Goal: Information Seeking & Learning: Learn about a topic

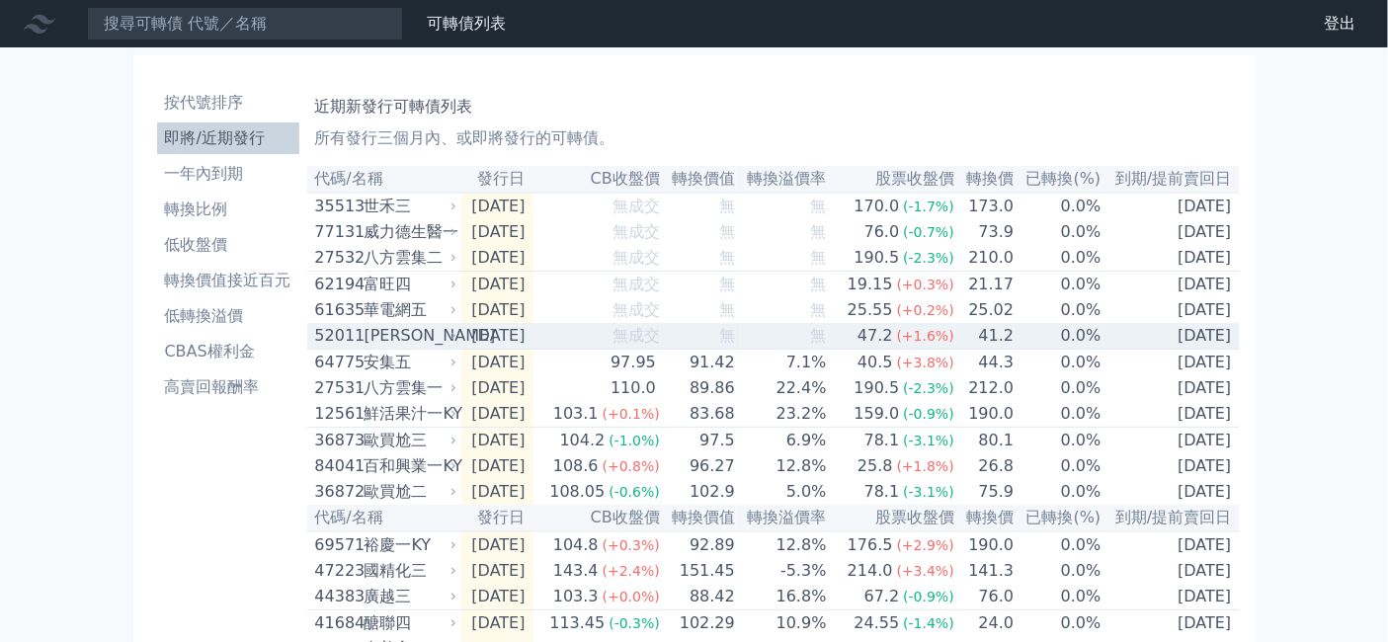
click at [365, 348] on div "[PERSON_NAME]" at bounding box center [409, 336] width 89 height 24
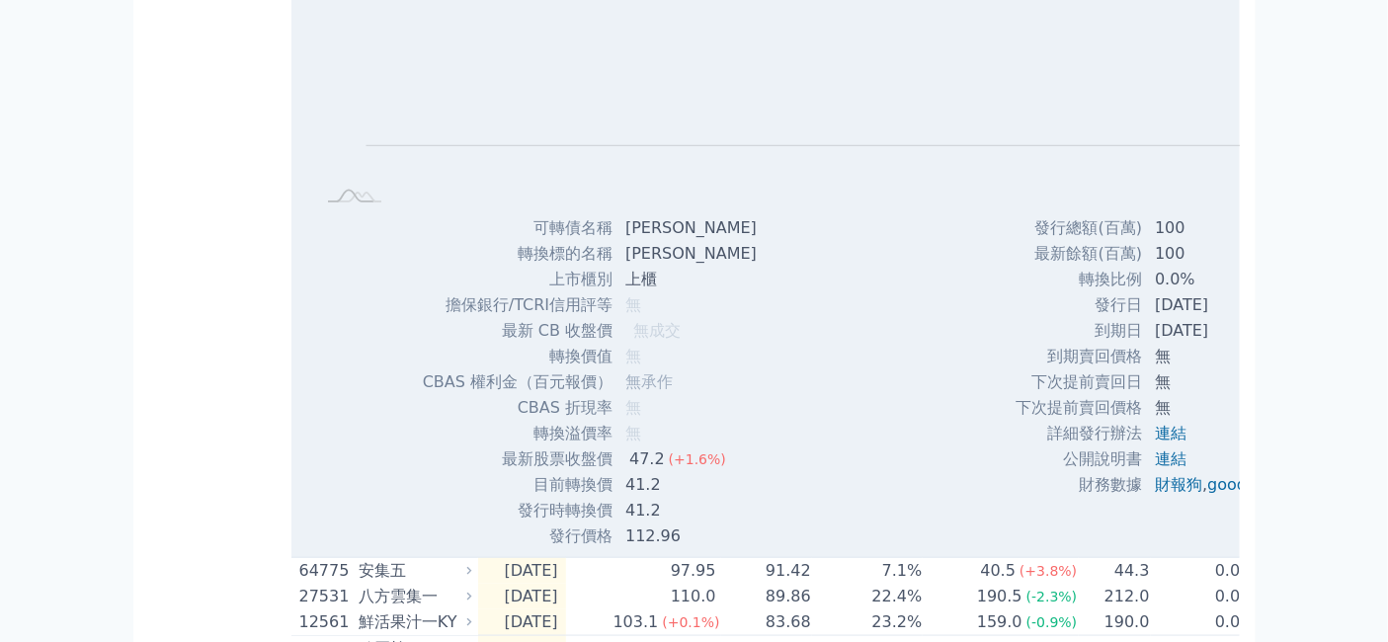
scroll to position [110, 0]
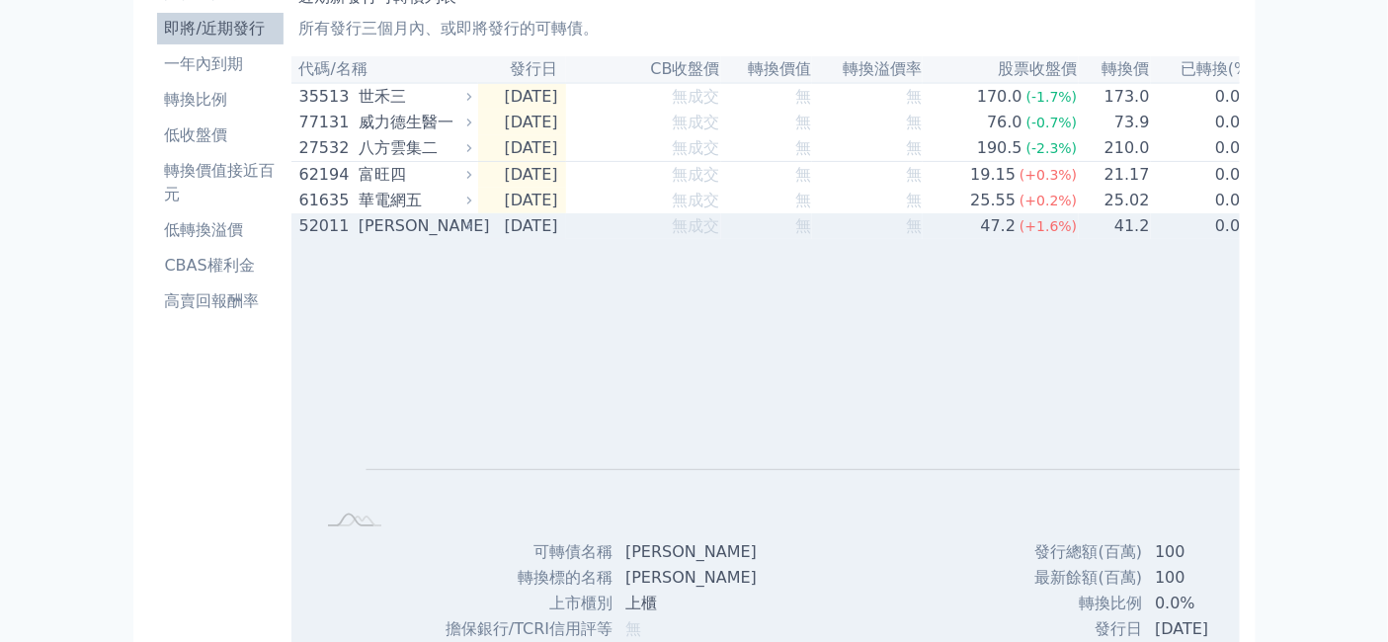
click at [359, 238] on div "[PERSON_NAME]" at bounding box center [413, 226] width 109 height 24
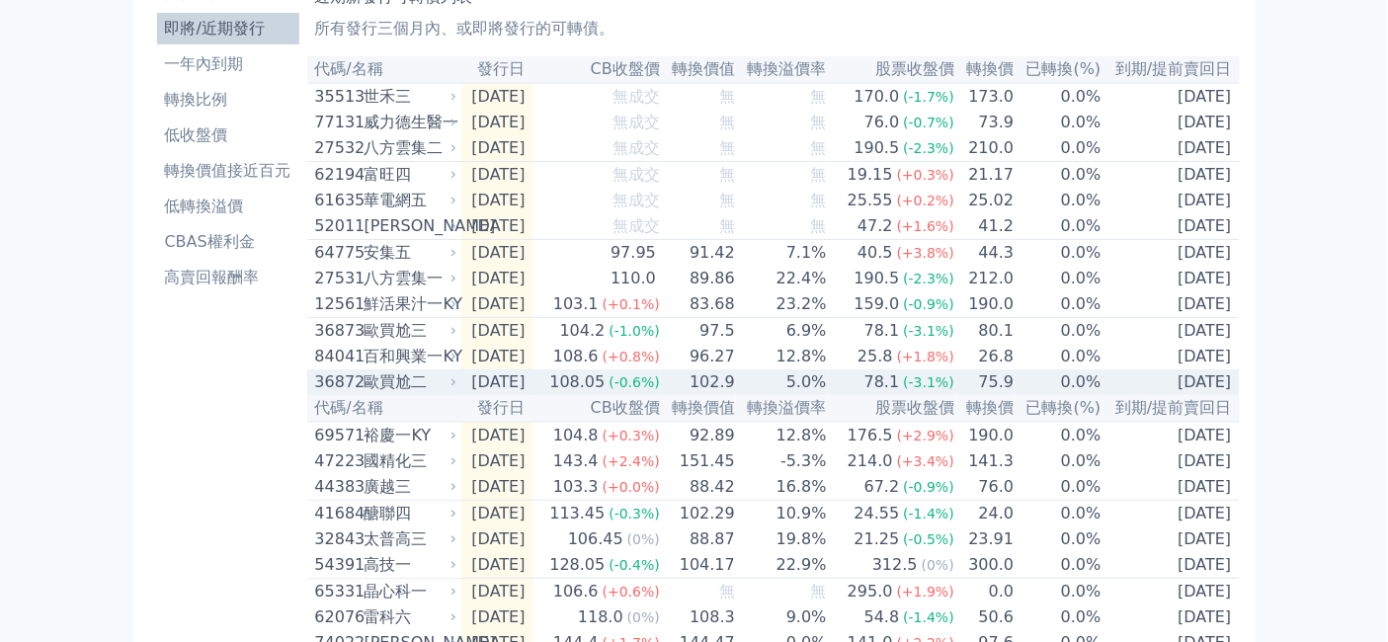
click at [368, 394] on div "歐買尬二" at bounding box center [409, 383] width 89 height 24
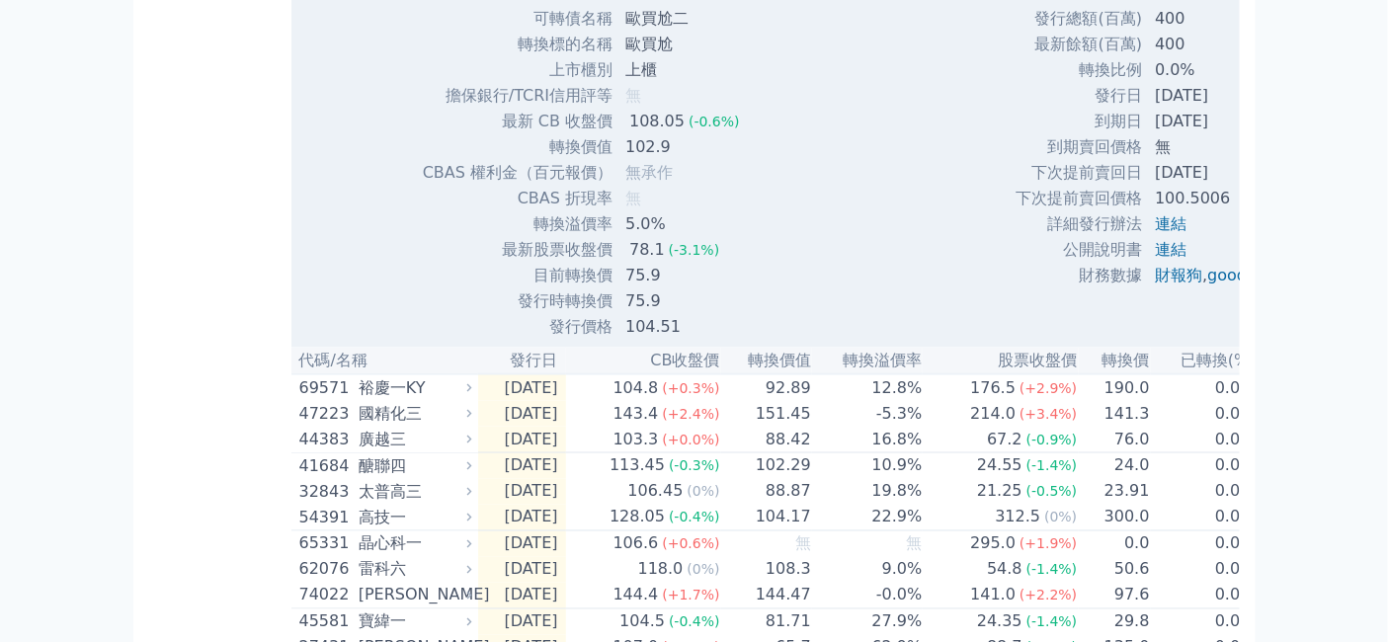
scroll to position [877, 0]
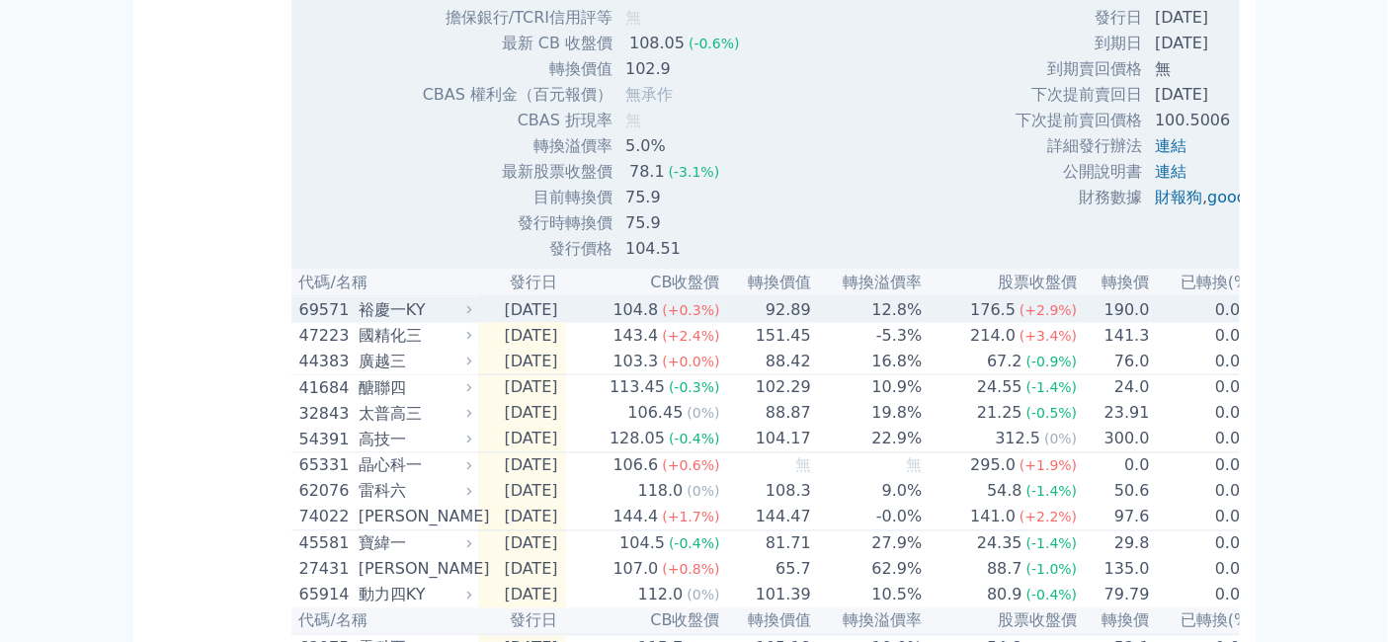
click at [359, 322] on div "裕慶一KY" at bounding box center [413, 310] width 109 height 24
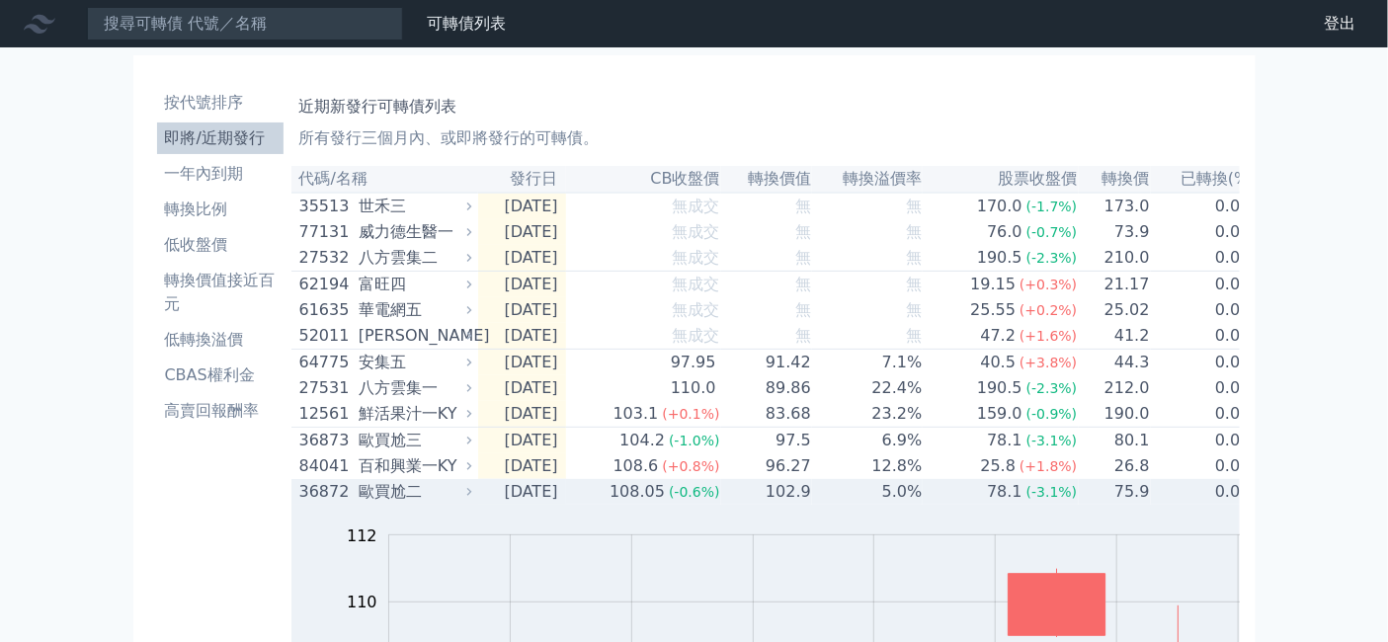
scroll to position [0, 0]
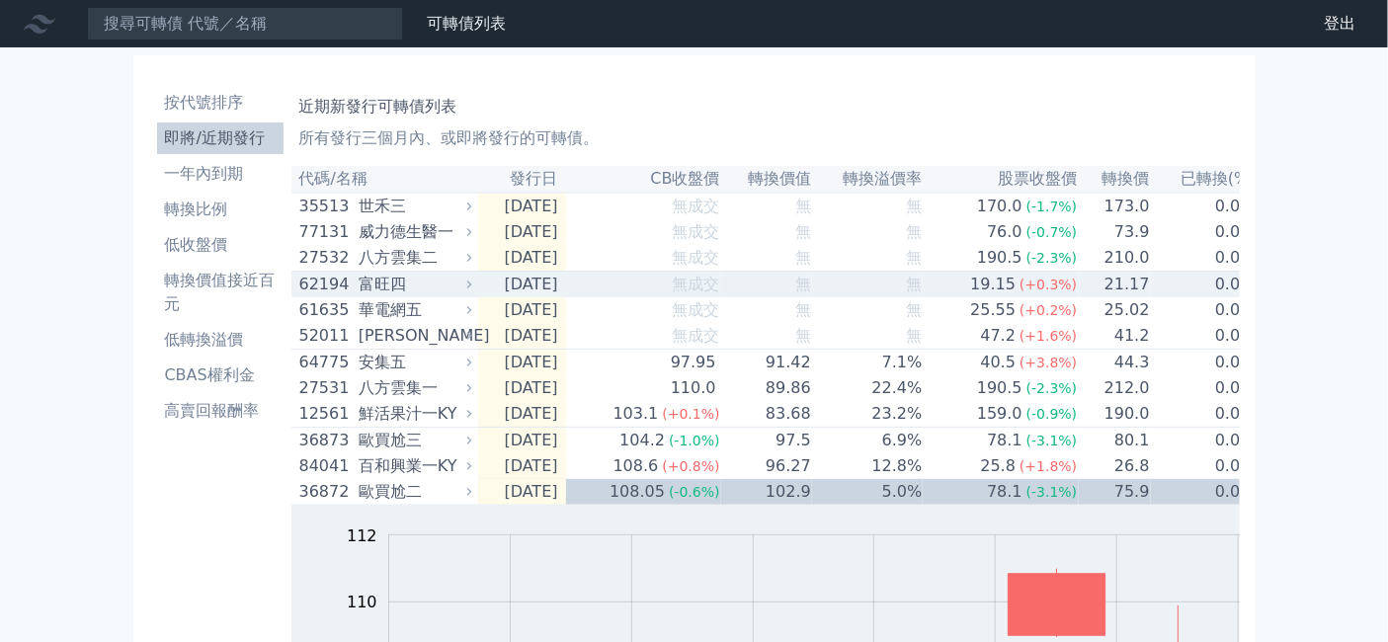
click at [359, 296] on div "富旺四" at bounding box center [413, 285] width 109 height 24
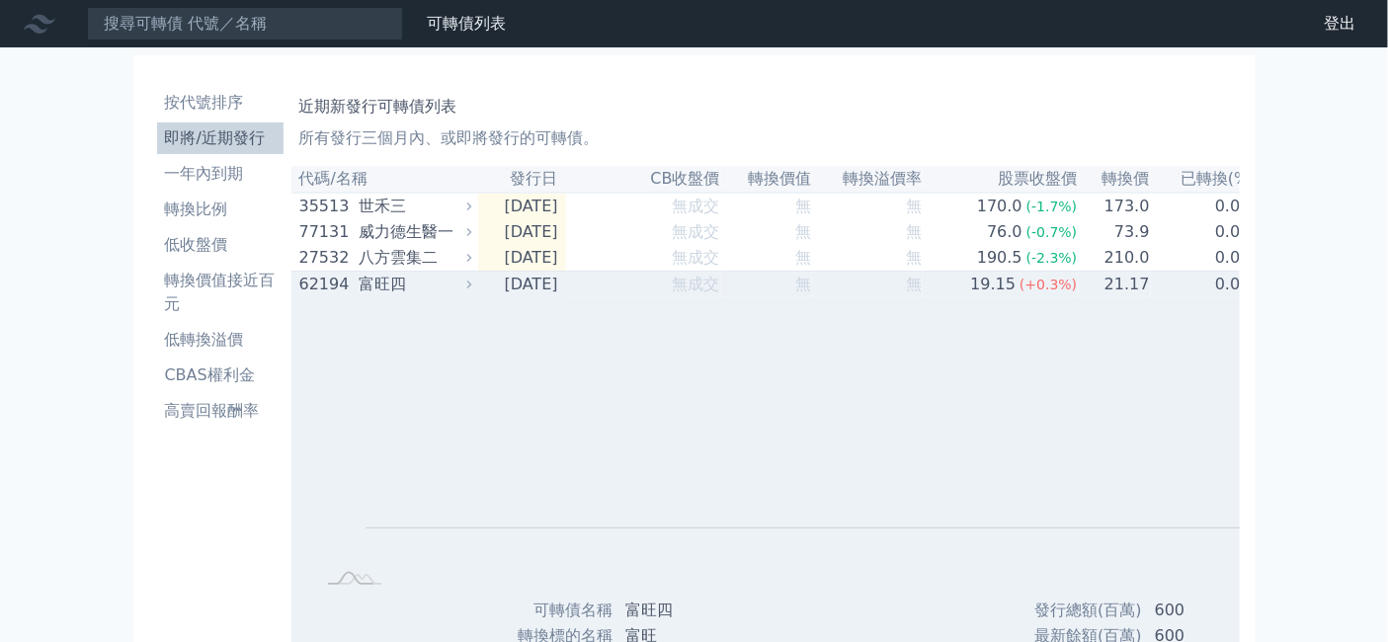
click at [359, 296] on div "富旺四" at bounding box center [413, 285] width 109 height 24
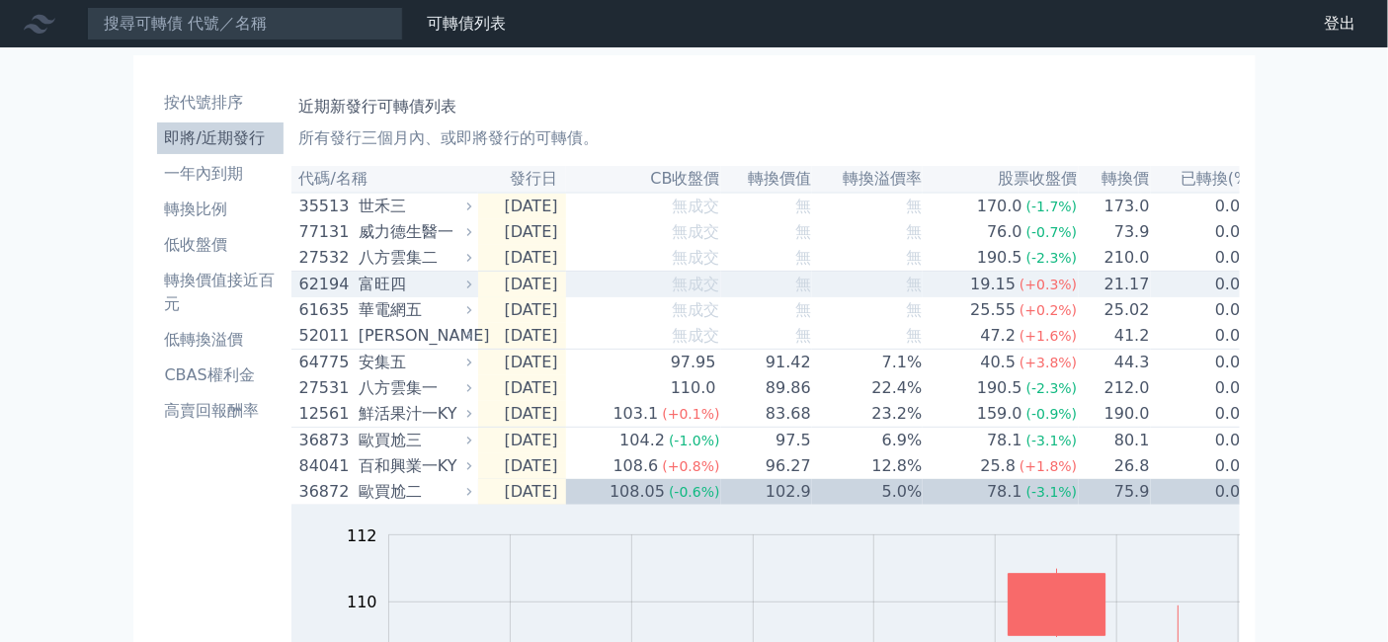
scroll to position [110, 0]
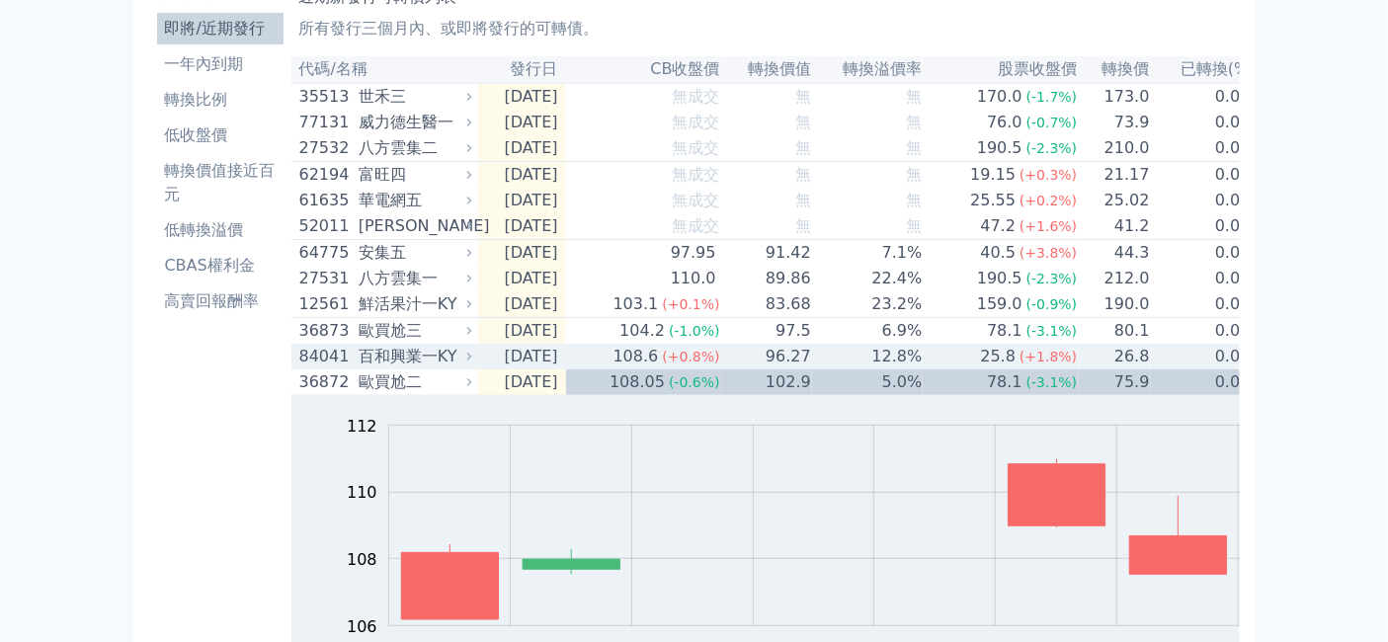
click at [359, 369] on div "百和興業一KY" at bounding box center [413, 357] width 109 height 24
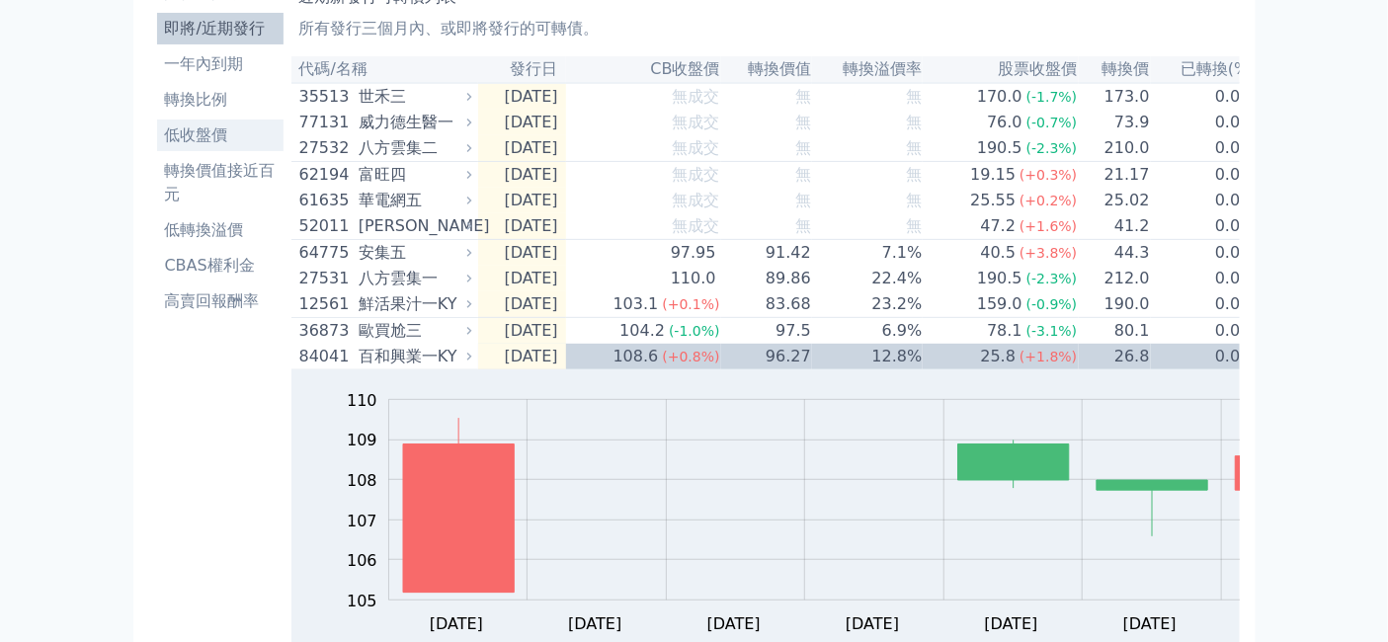
click at [157, 147] on li "低收盤價" at bounding box center [220, 136] width 126 height 24
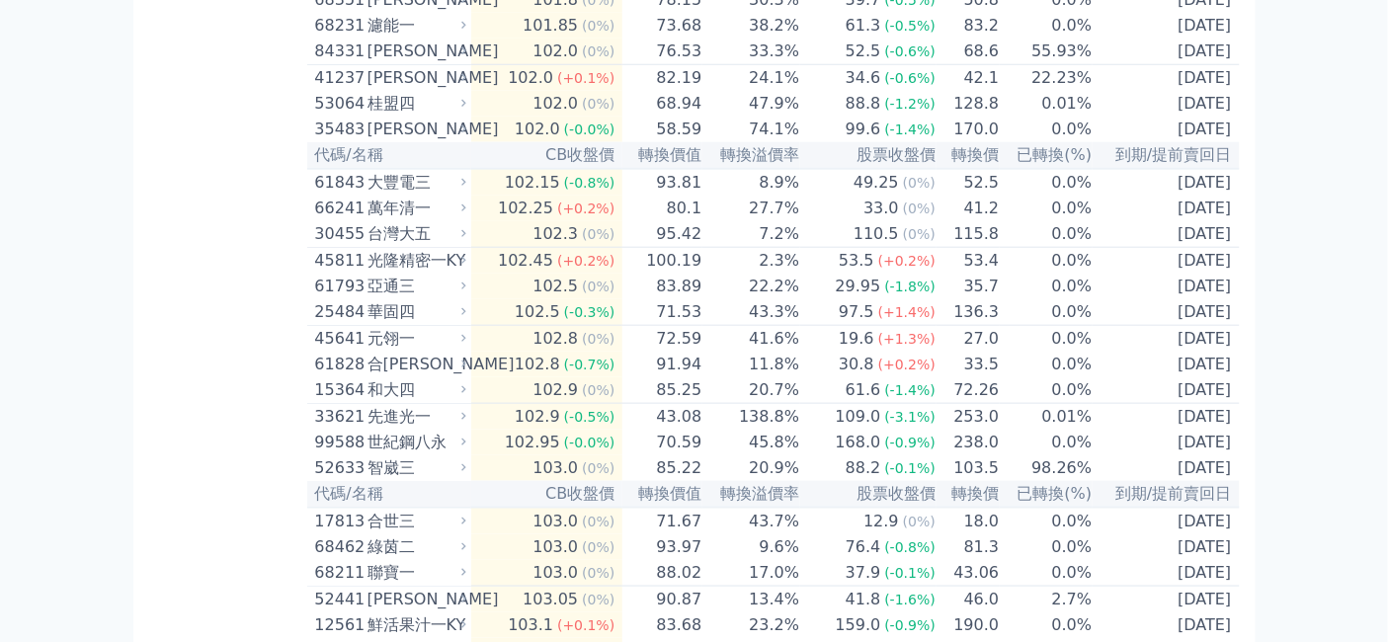
scroll to position [3184, 0]
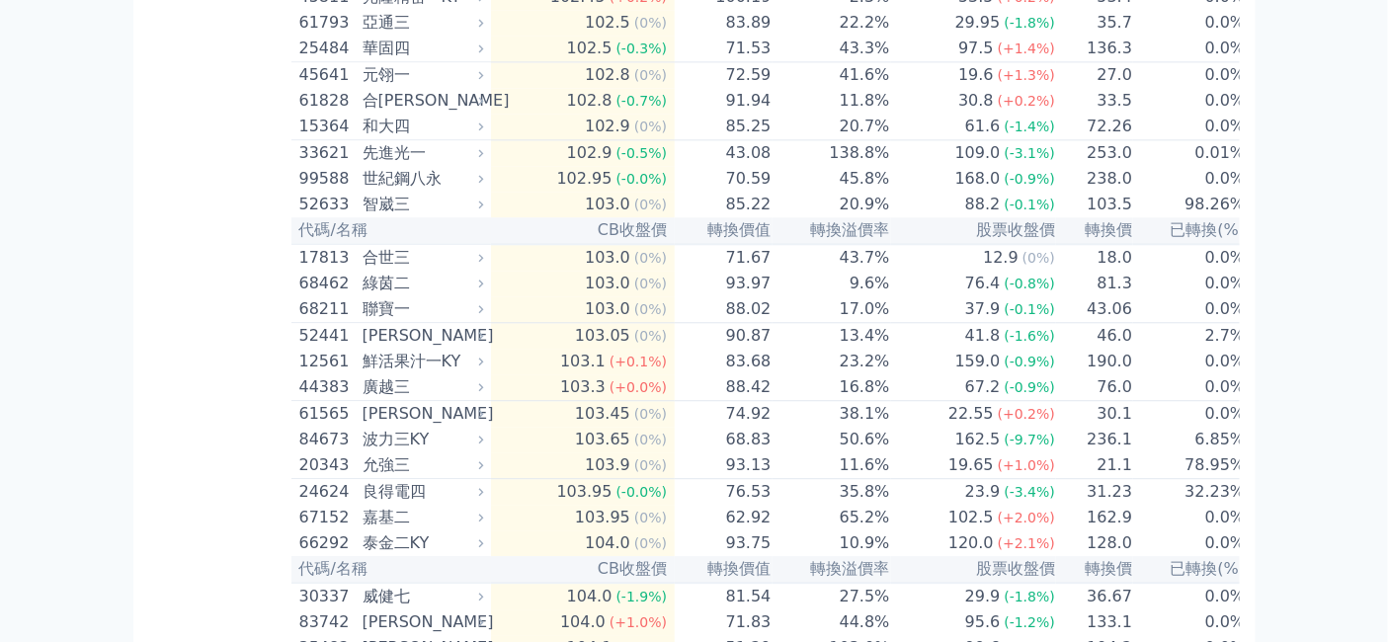
scroll to position [4062, 0]
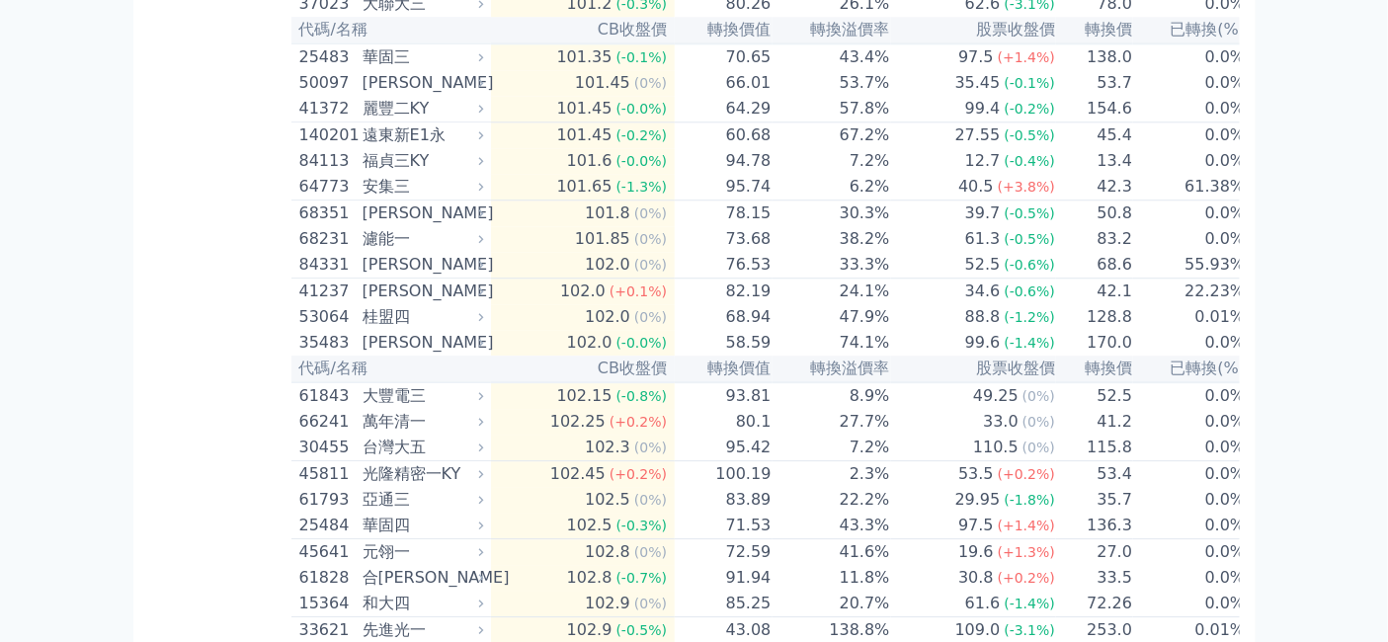
scroll to position [4172, 0]
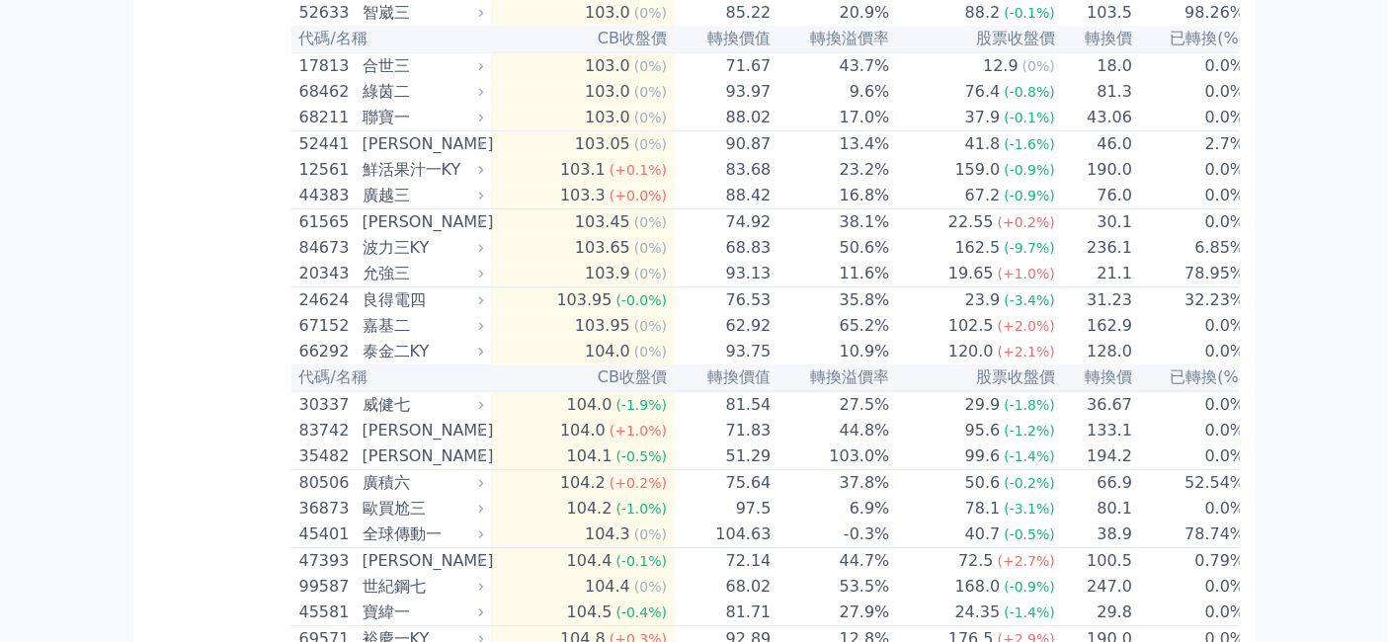
scroll to position [4282, 0]
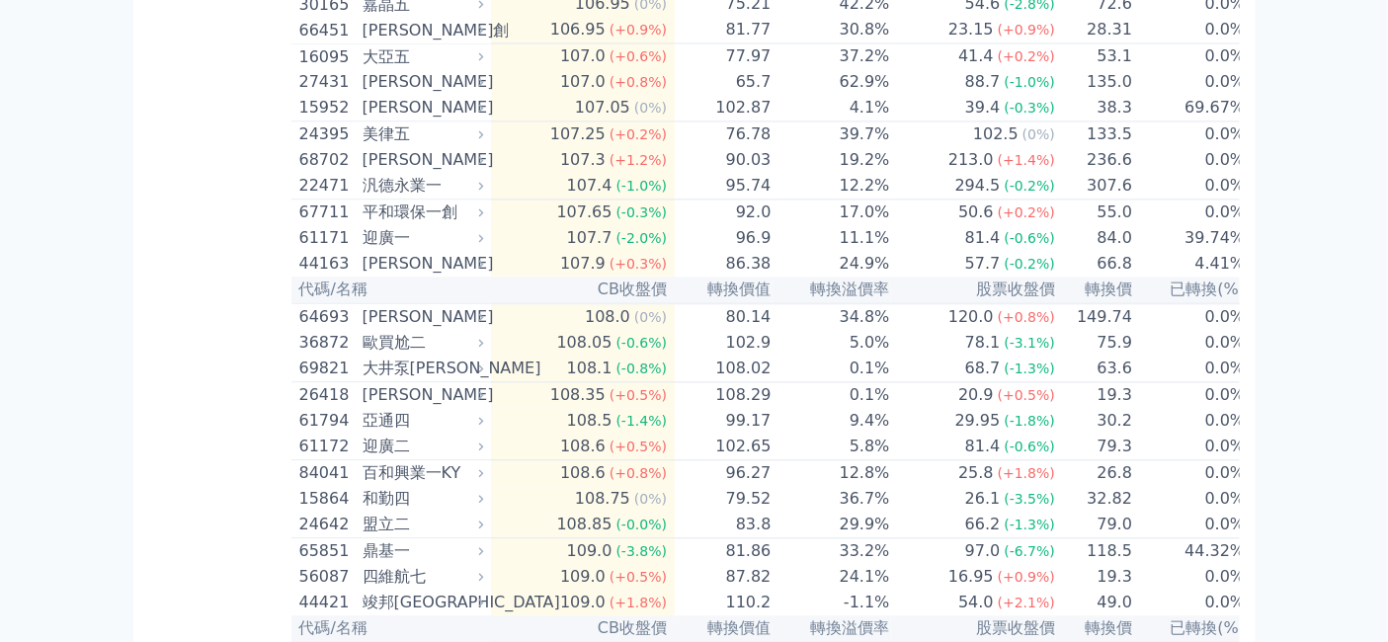
scroll to position [6368, 0]
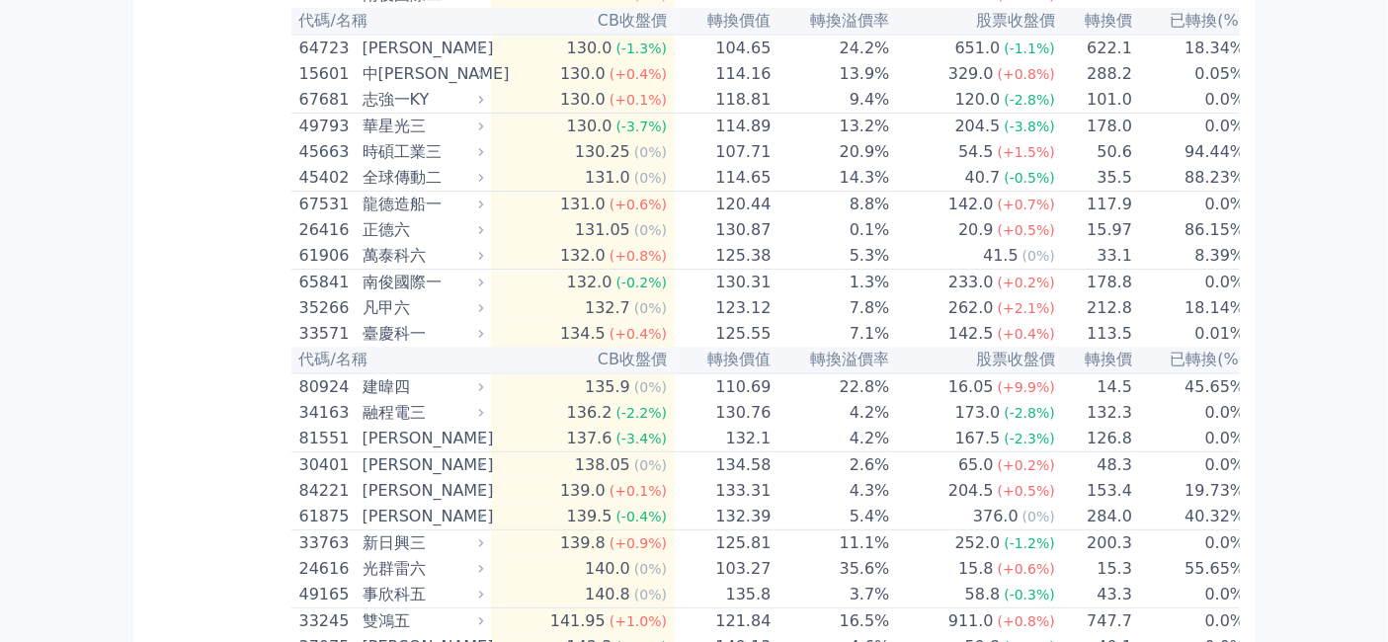
scroll to position [9881, 0]
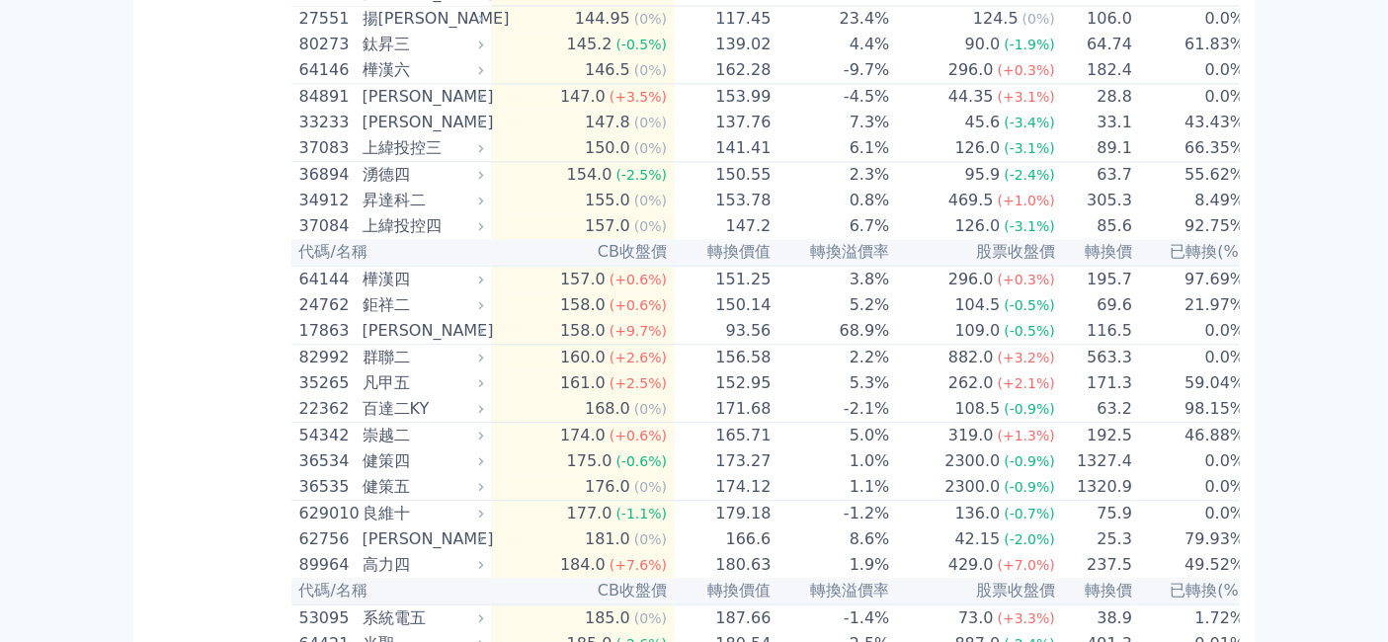
scroll to position [11418, 0]
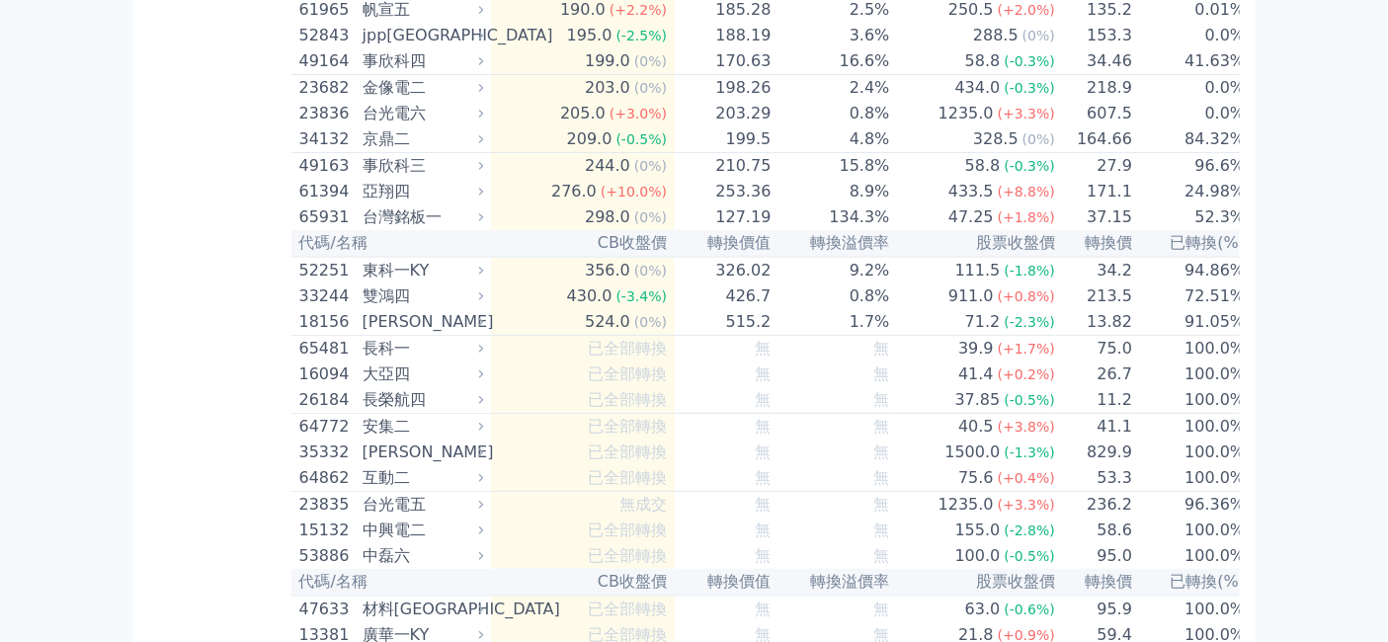
scroll to position [12735, 0]
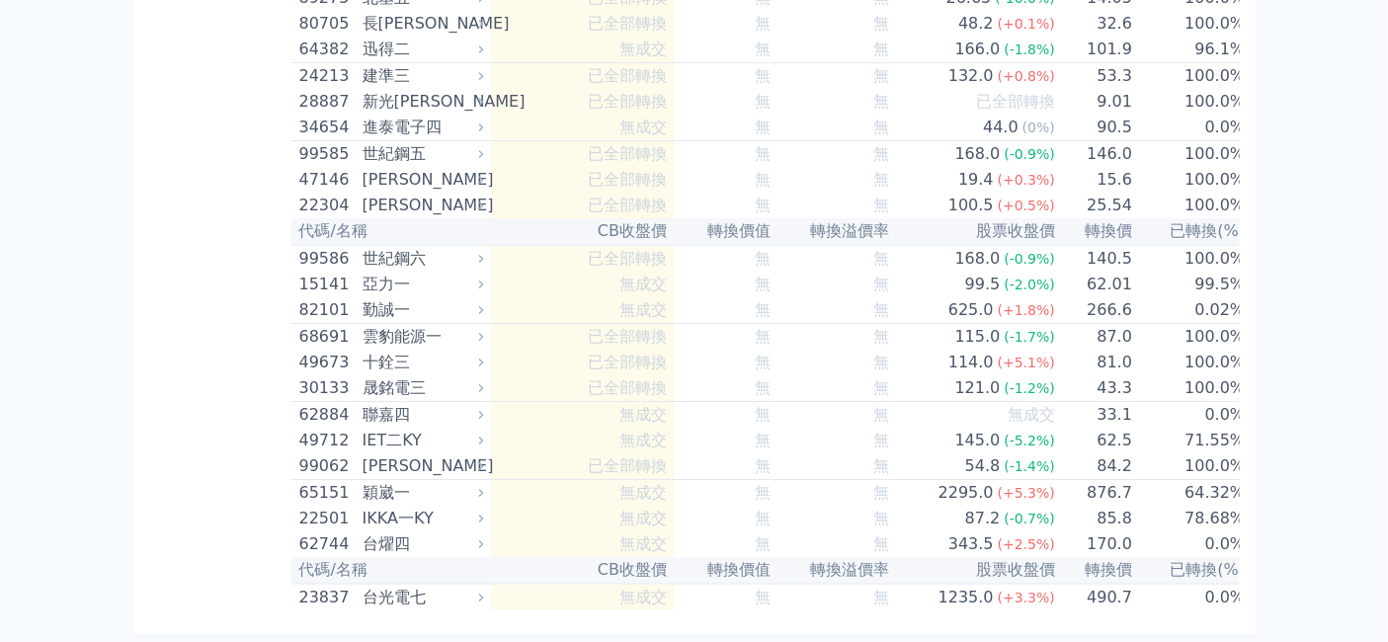
scroll to position [16468, 0]
